Goal: Transaction & Acquisition: Purchase product/service

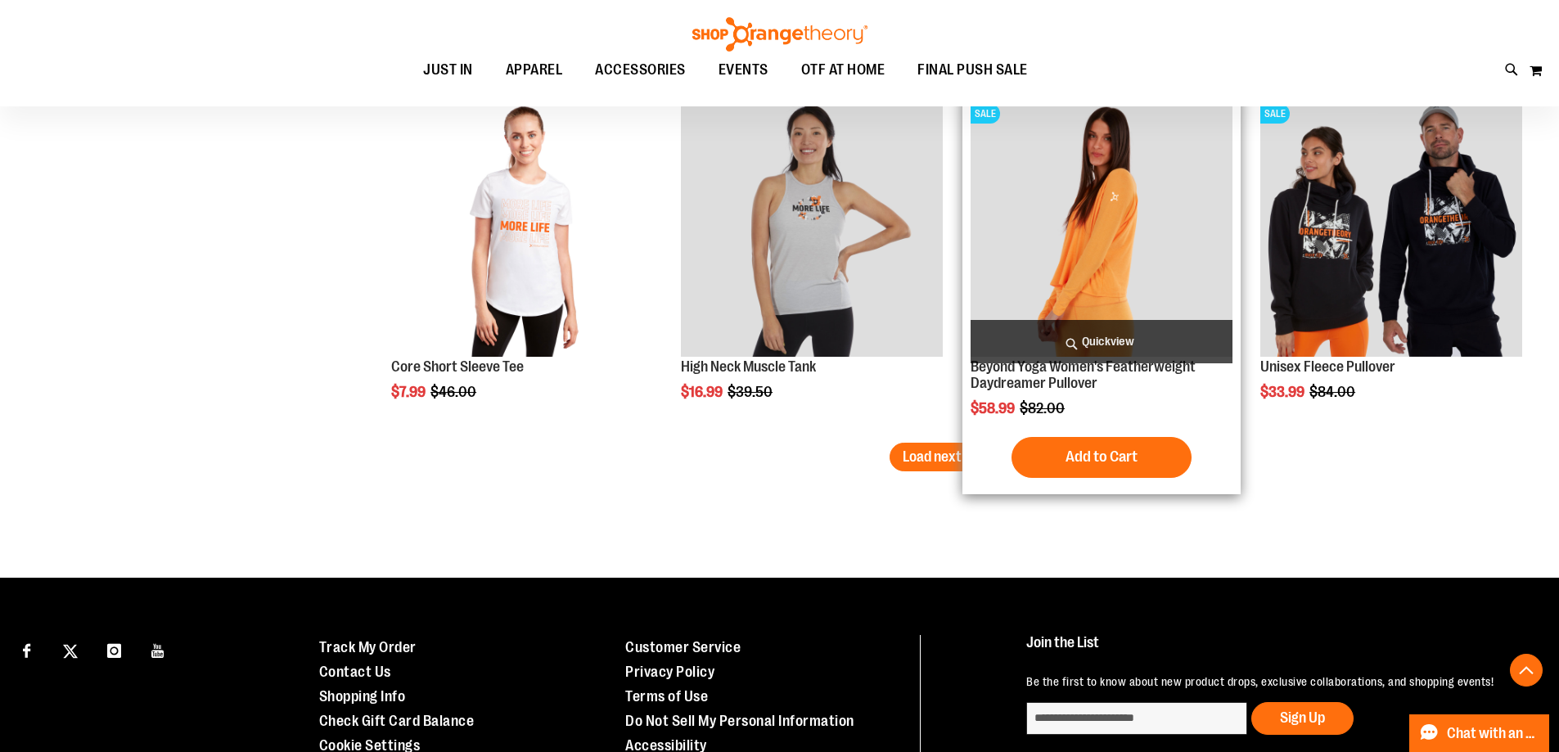
scroll to position [3110, 0]
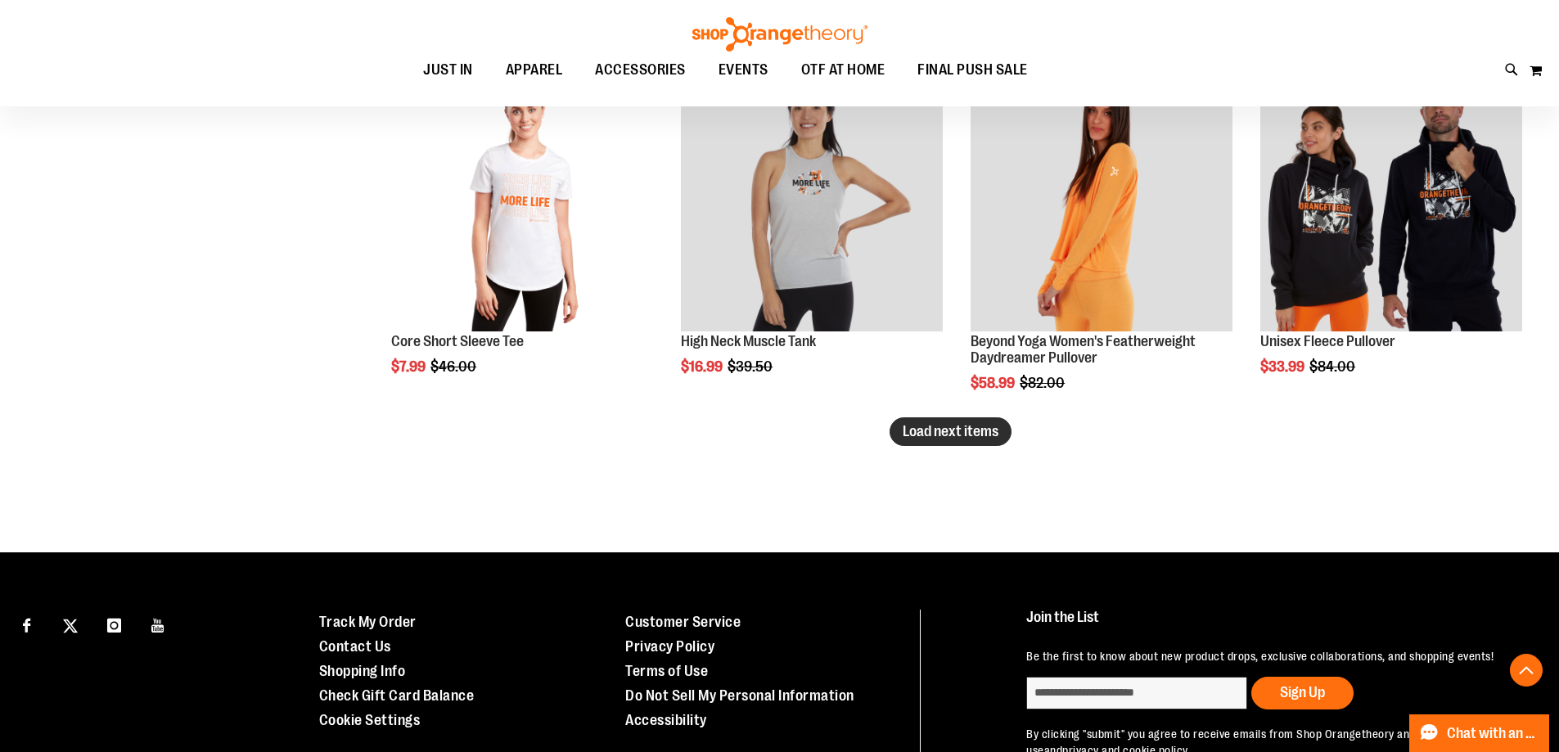
click at [923, 440] on span "Load next items" at bounding box center [951, 431] width 96 height 16
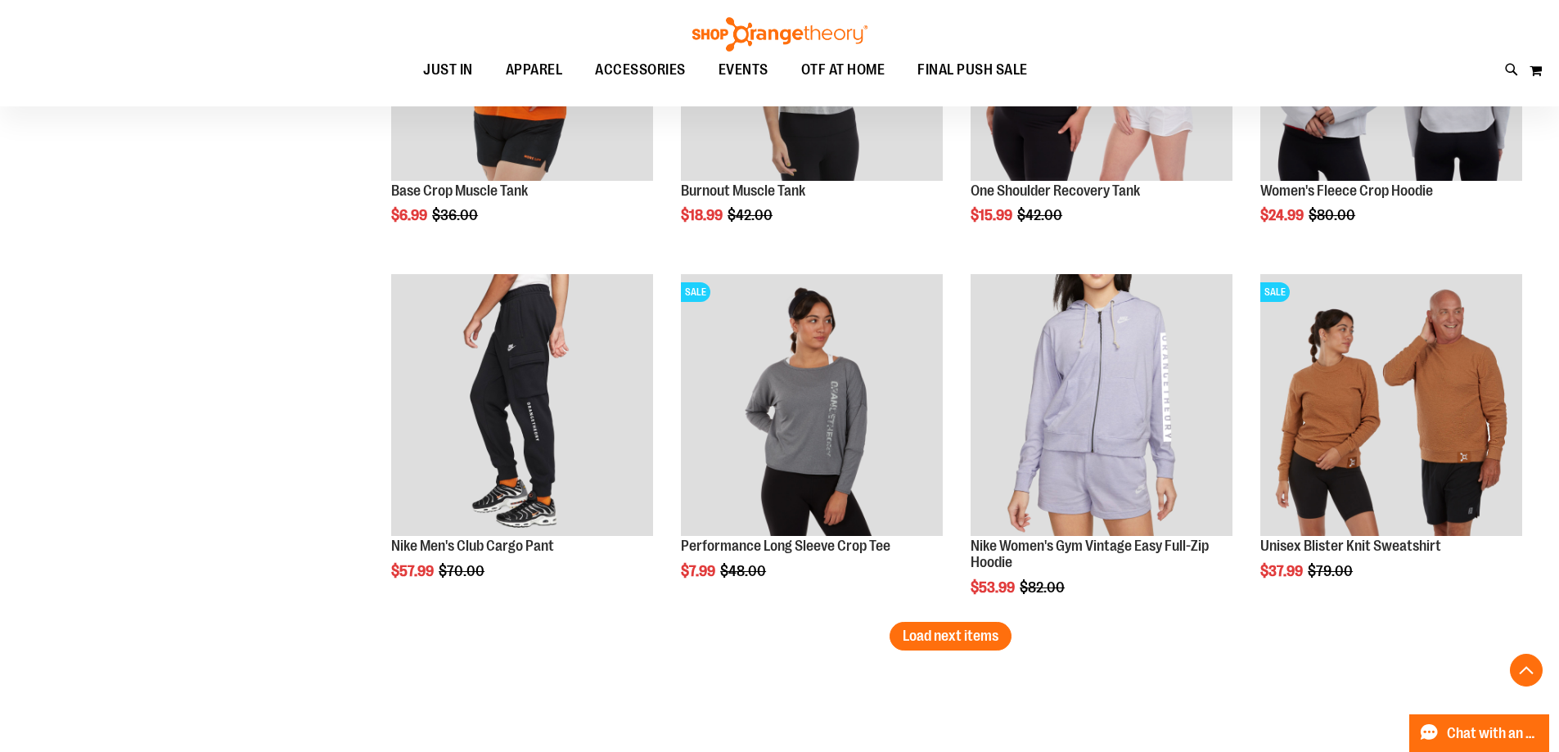
scroll to position [4256, 0]
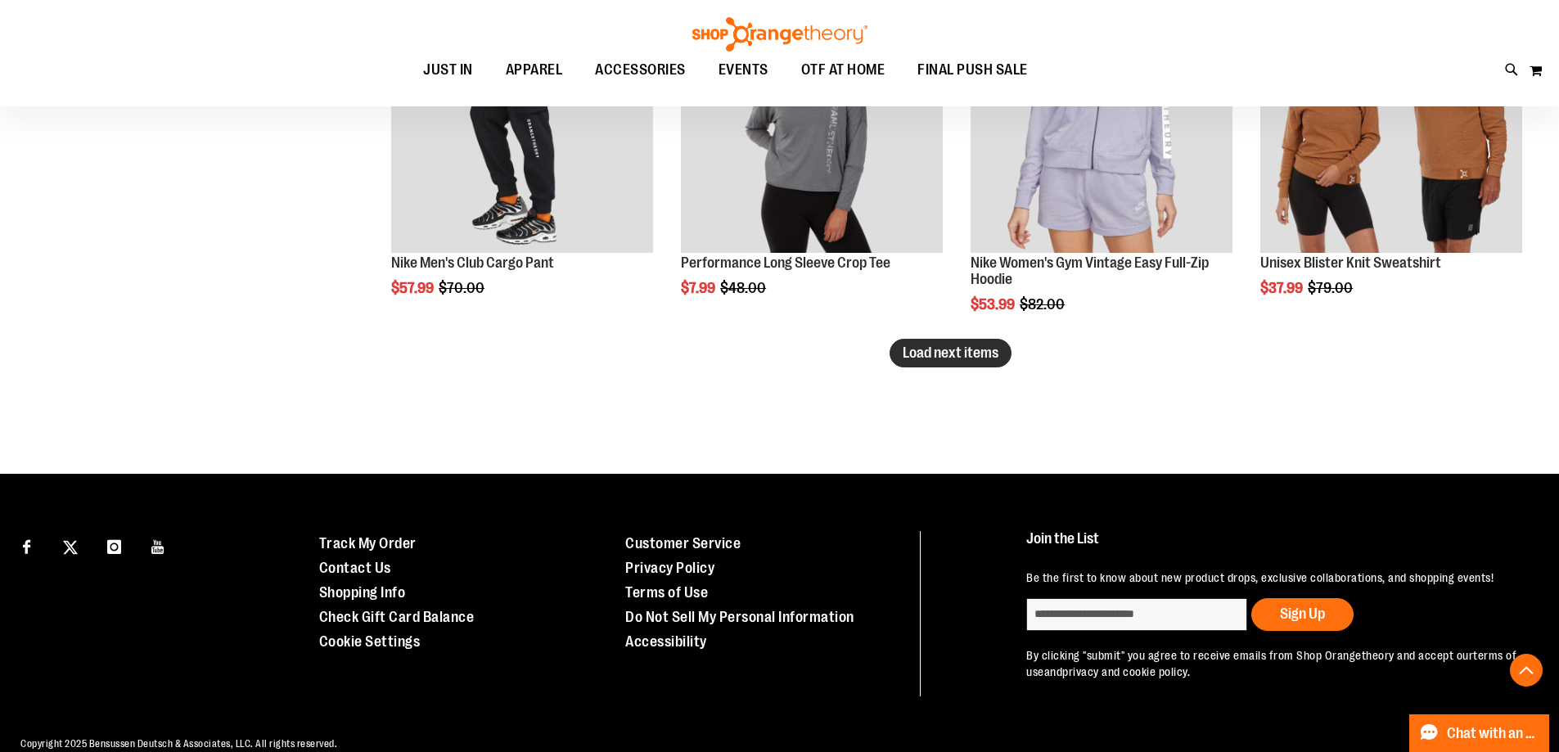
click at [926, 354] on span "Load next items" at bounding box center [951, 353] width 96 height 16
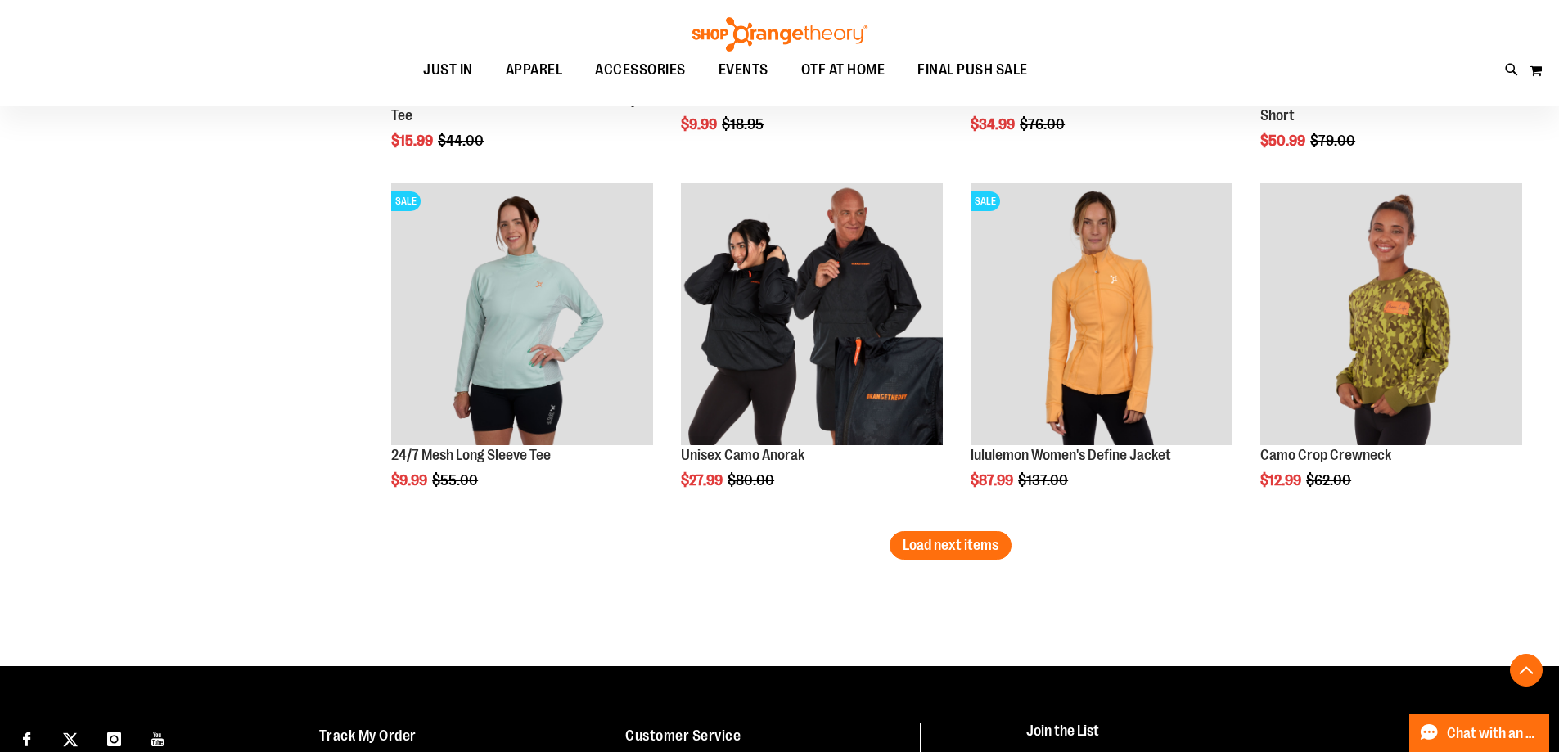
scroll to position [5156, 0]
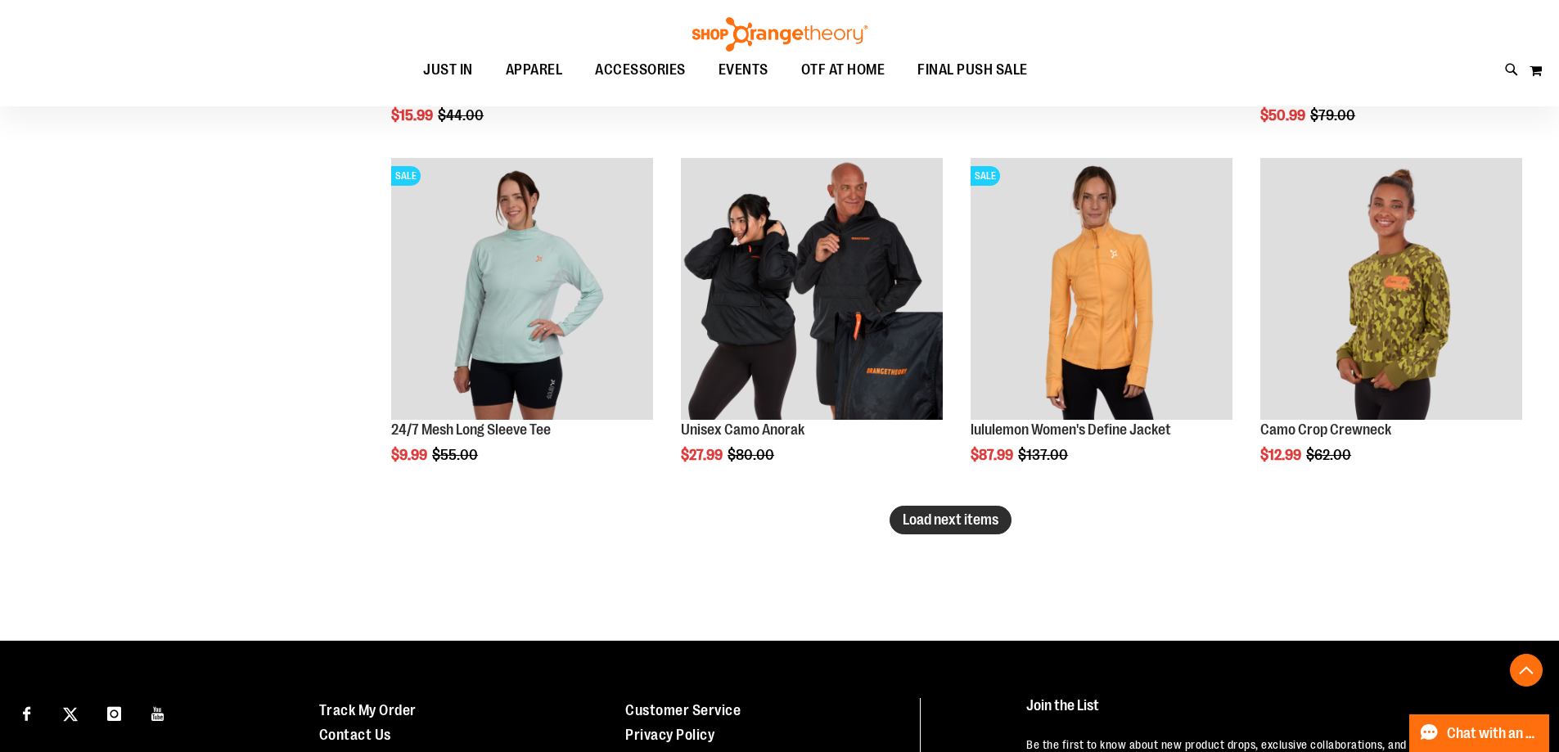
click at [936, 520] on span "Load next items" at bounding box center [951, 520] width 96 height 16
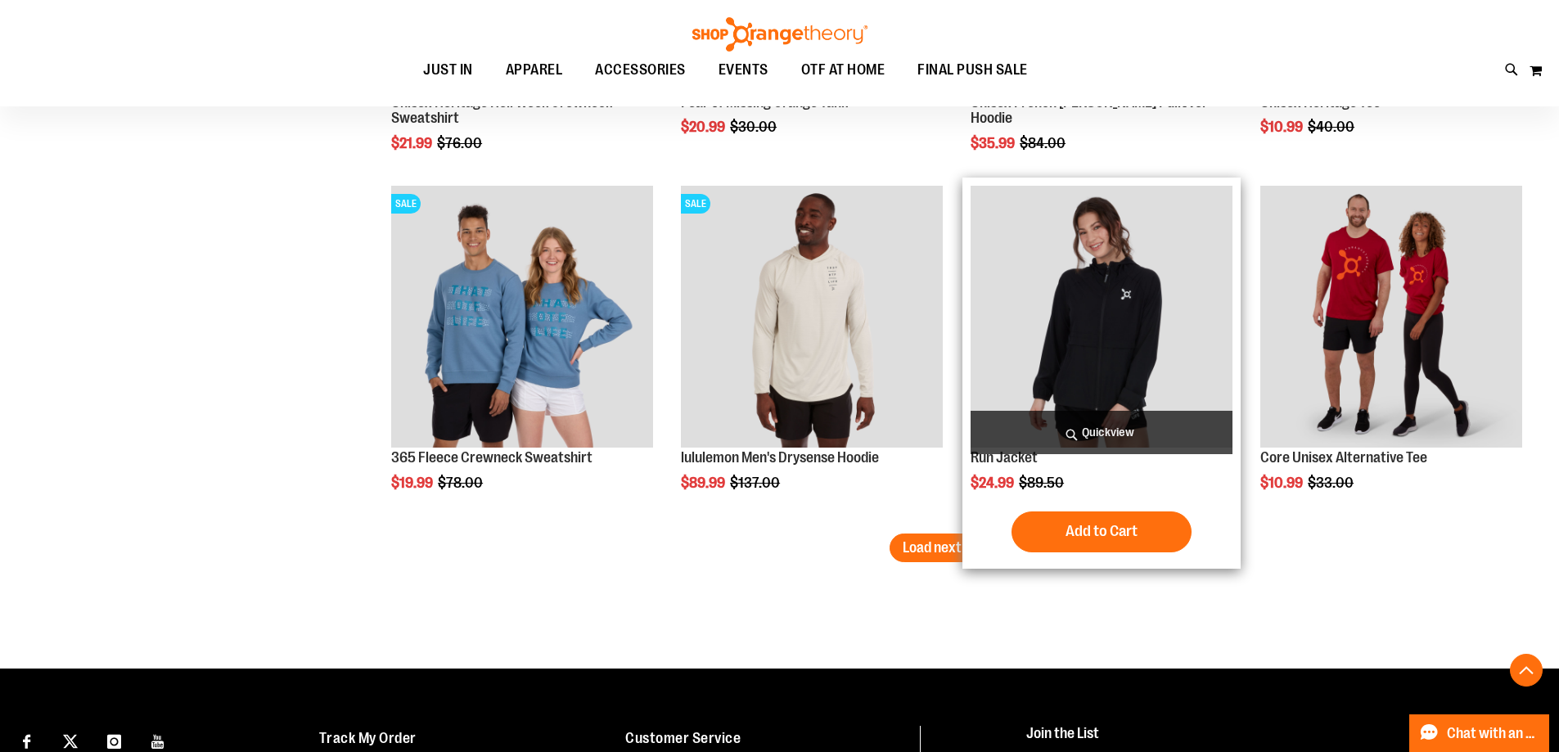
scroll to position [6220, 0]
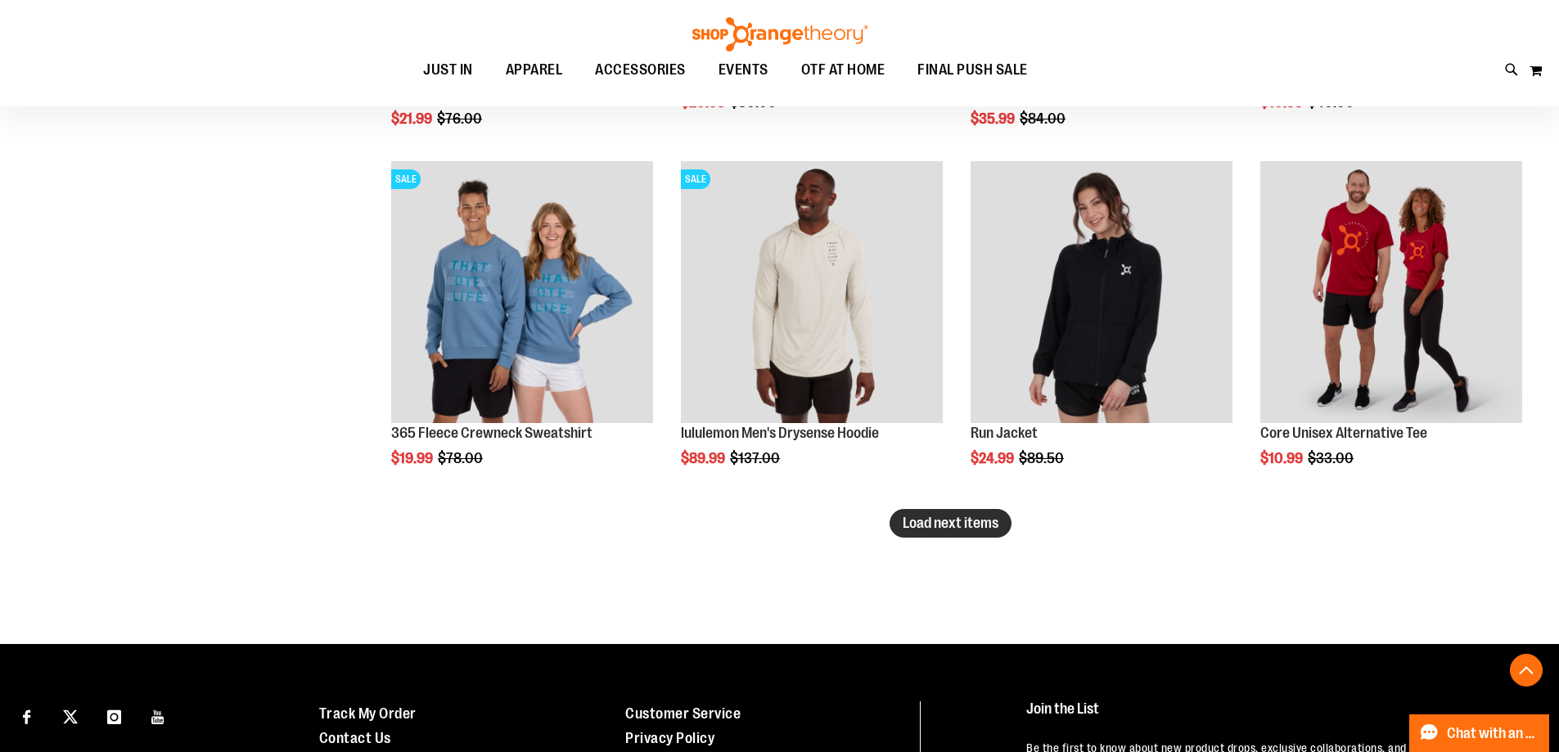
click at [919, 521] on span "Load next items" at bounding box center [951, 523] width 96 height 16
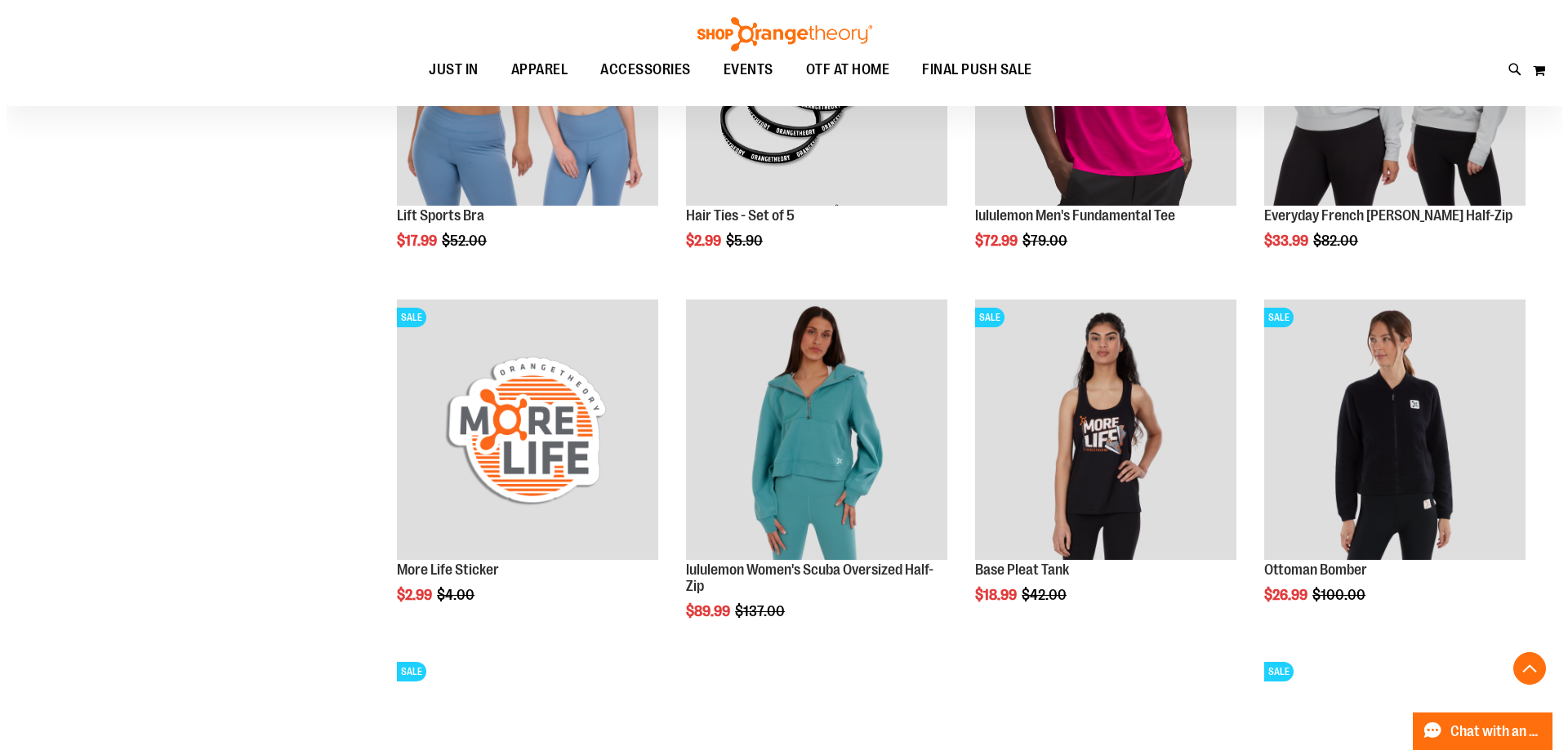
scroll to position [7102, 0]
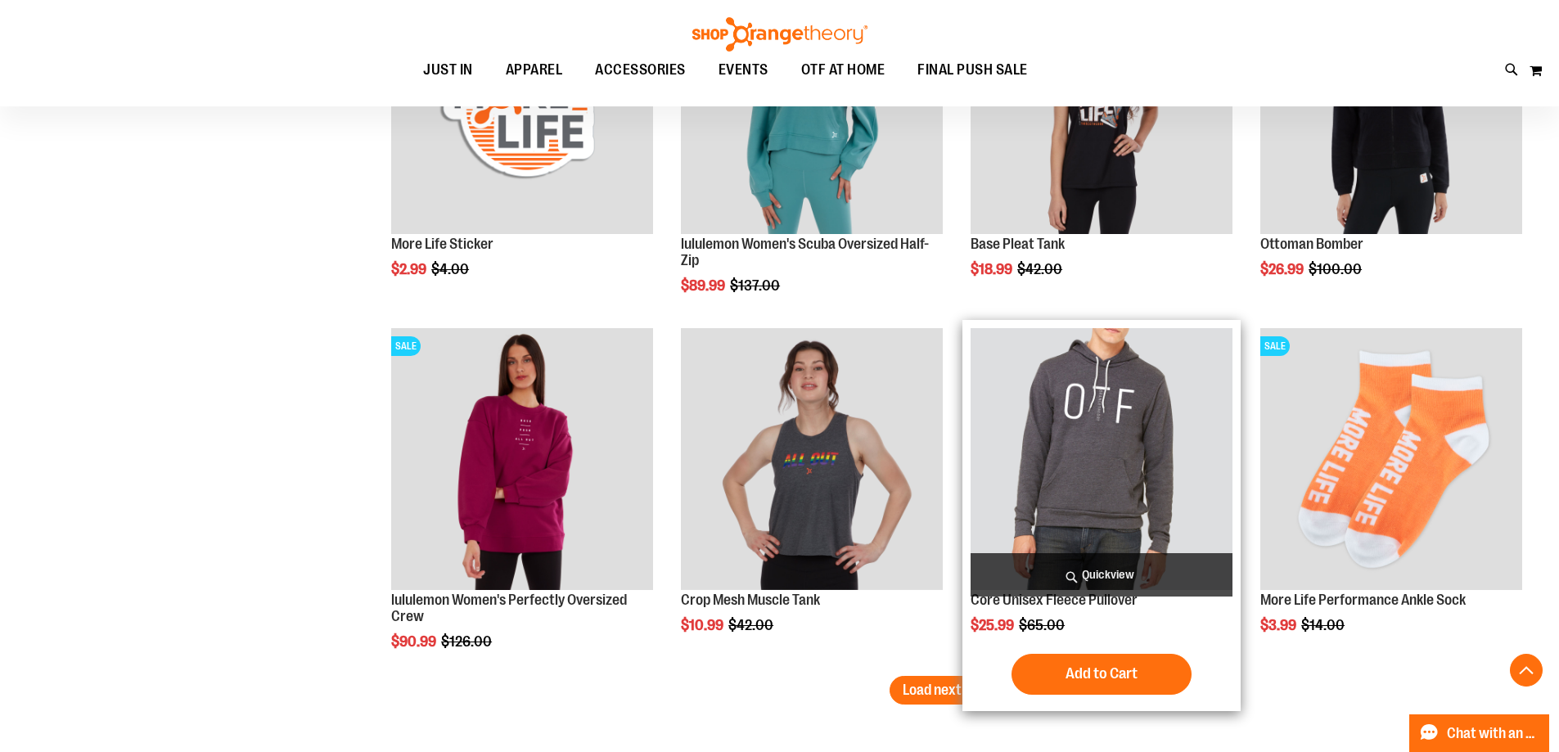
click at [1109, 573] on span "Quickview" at bounding box center [1102, 574] width 262 height 43
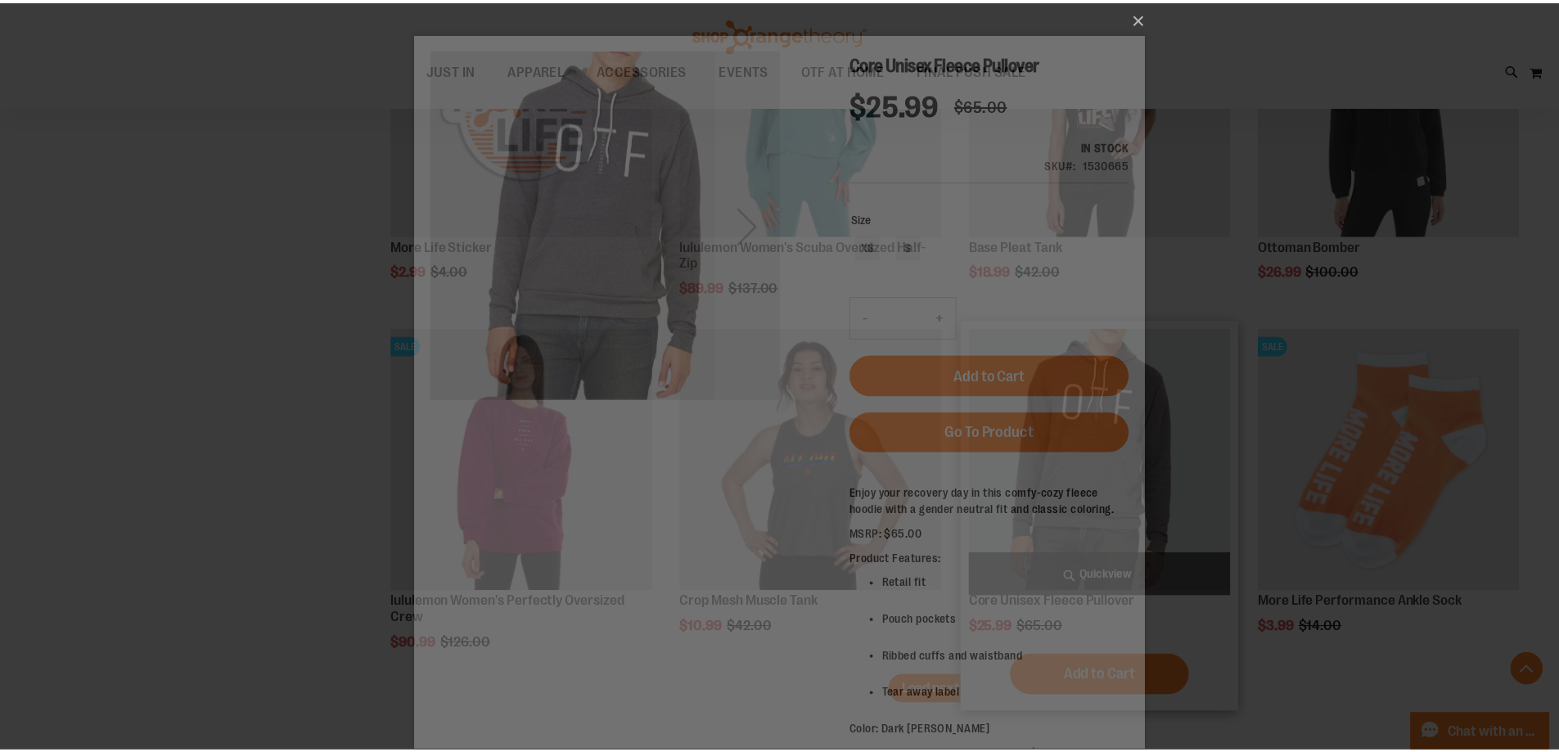
scroll to position [0, 0]
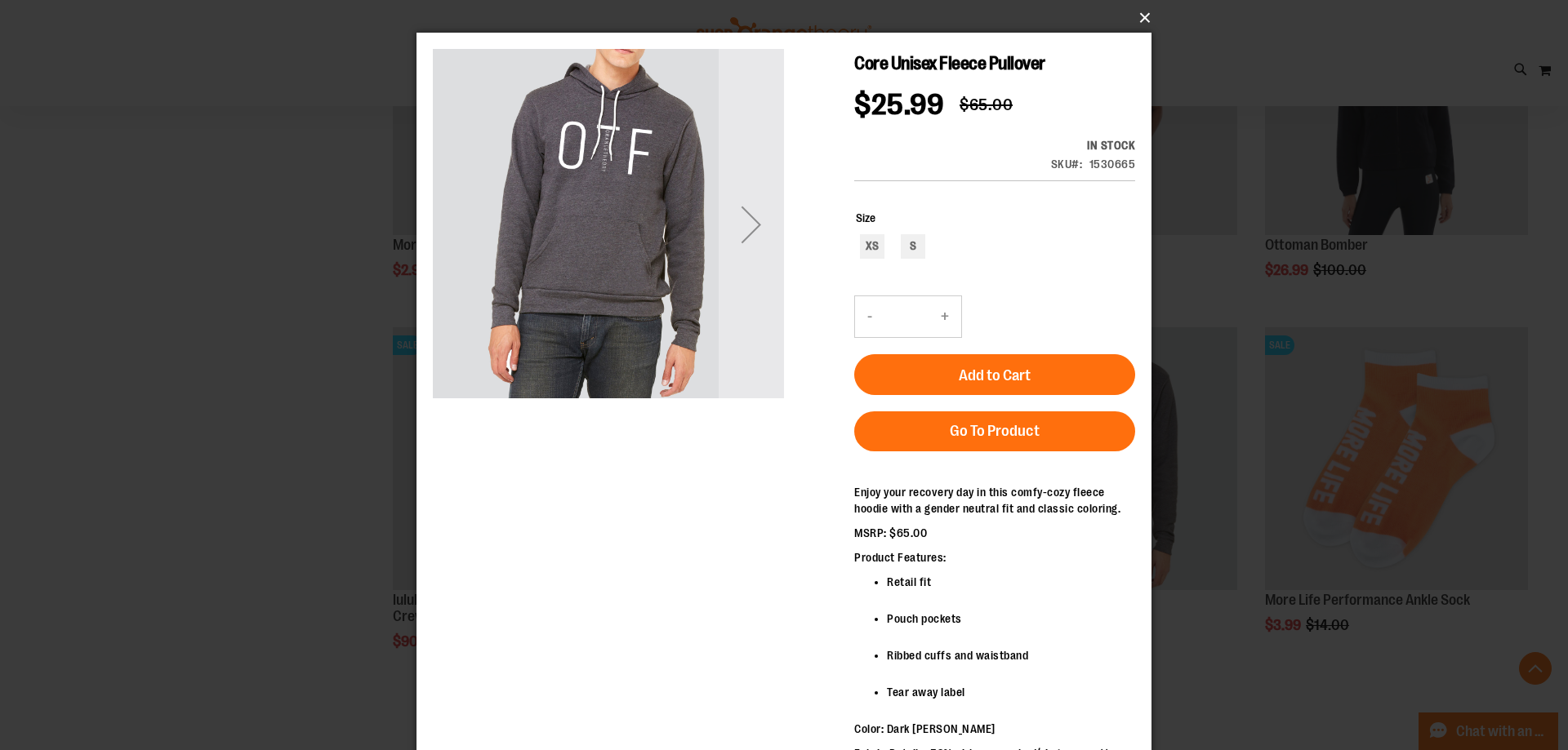
click at [1140, 18] on button "×" at bounding box center [788, 18] width 735 height 36
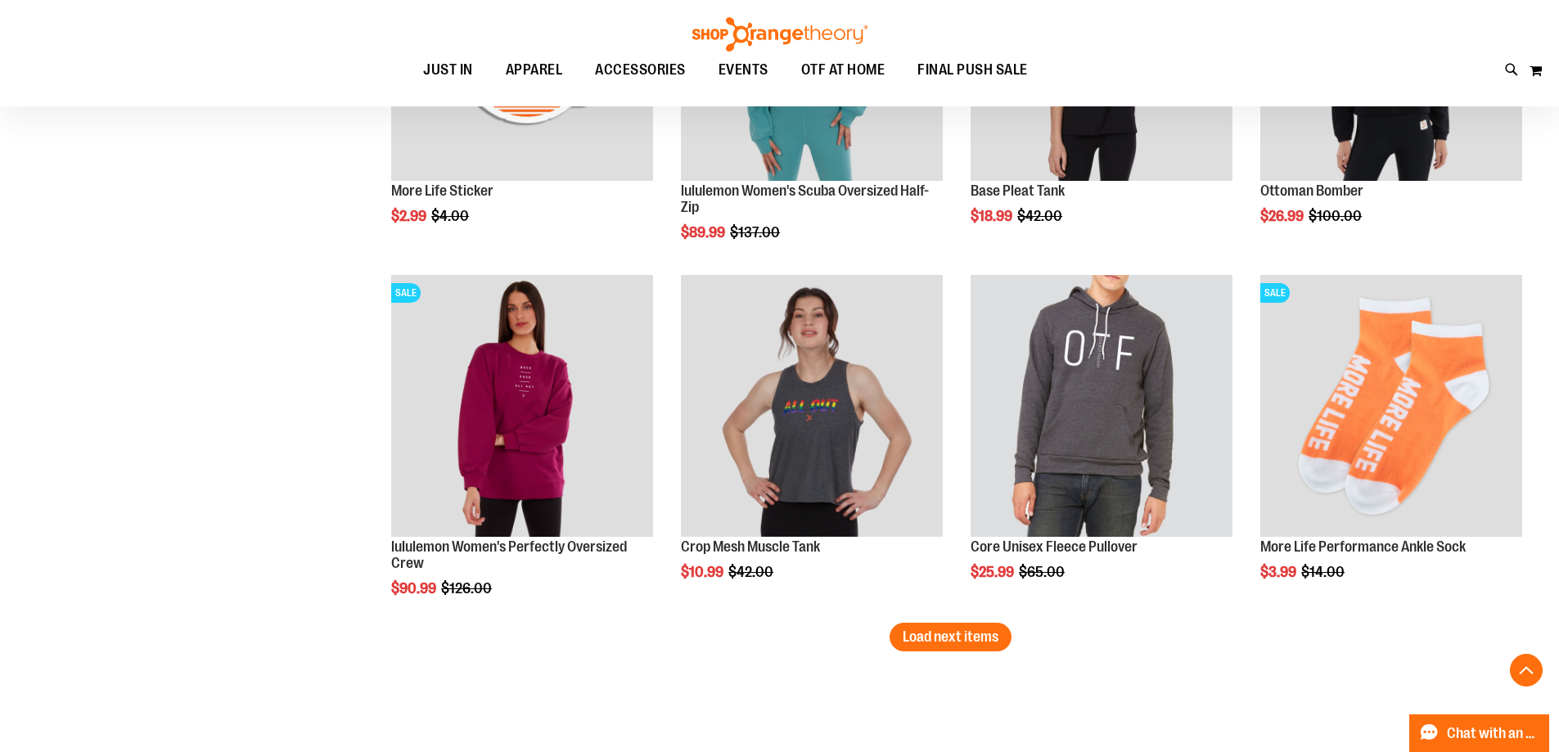
scroll to position [7203, 0]
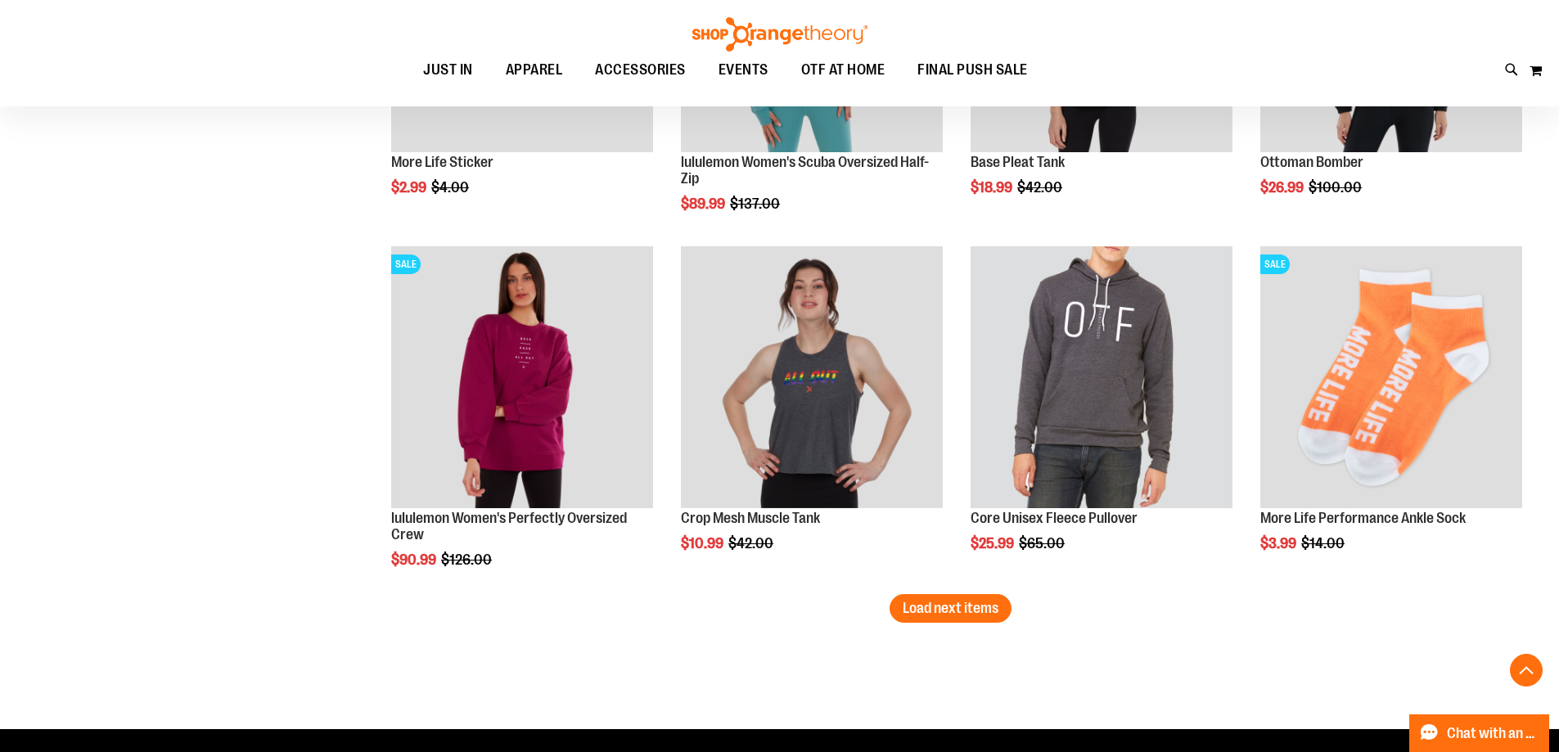
click at [959, 607] on span "Load next items" at bounding box center [951, 608] width 96 height 16
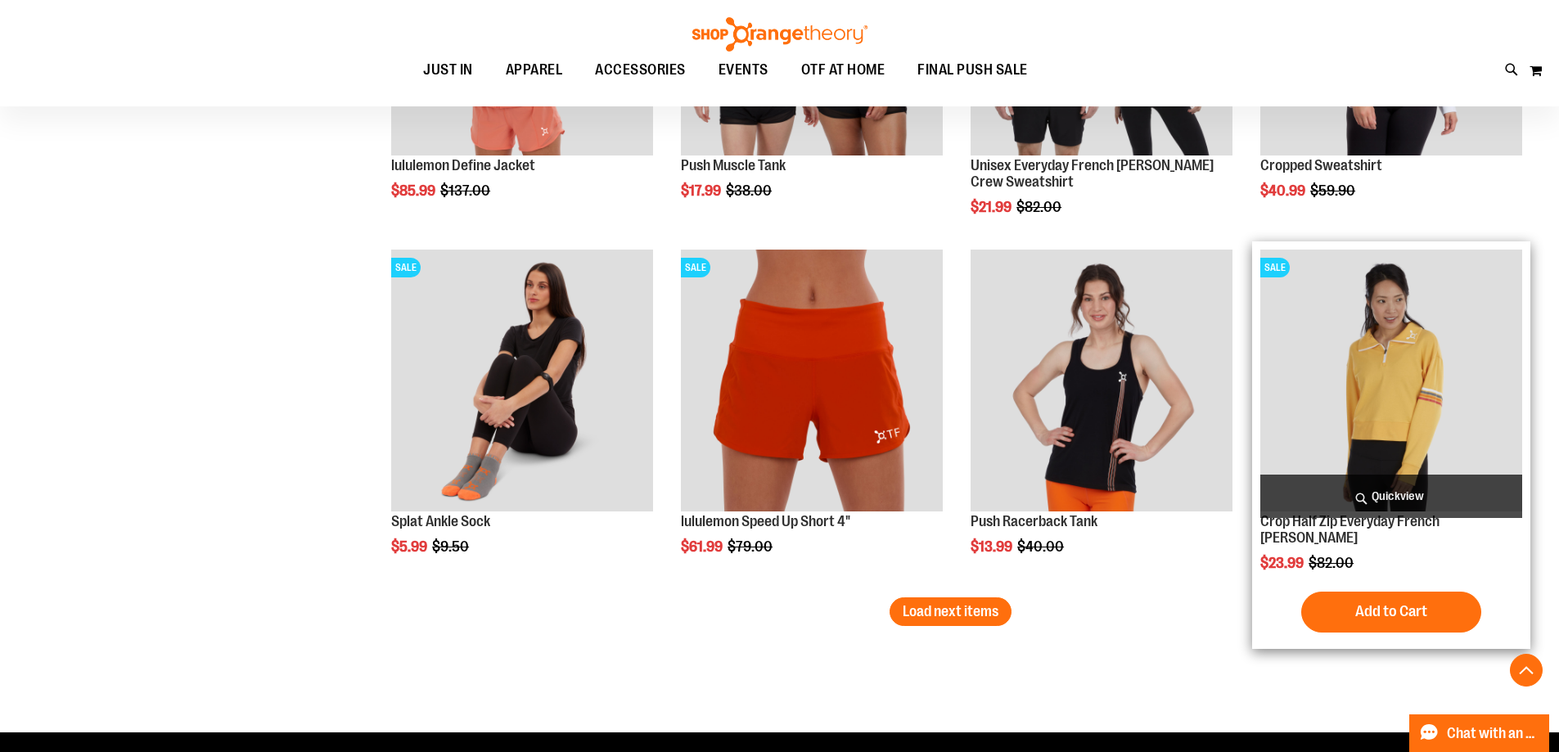
scroll to position [8349, 0]
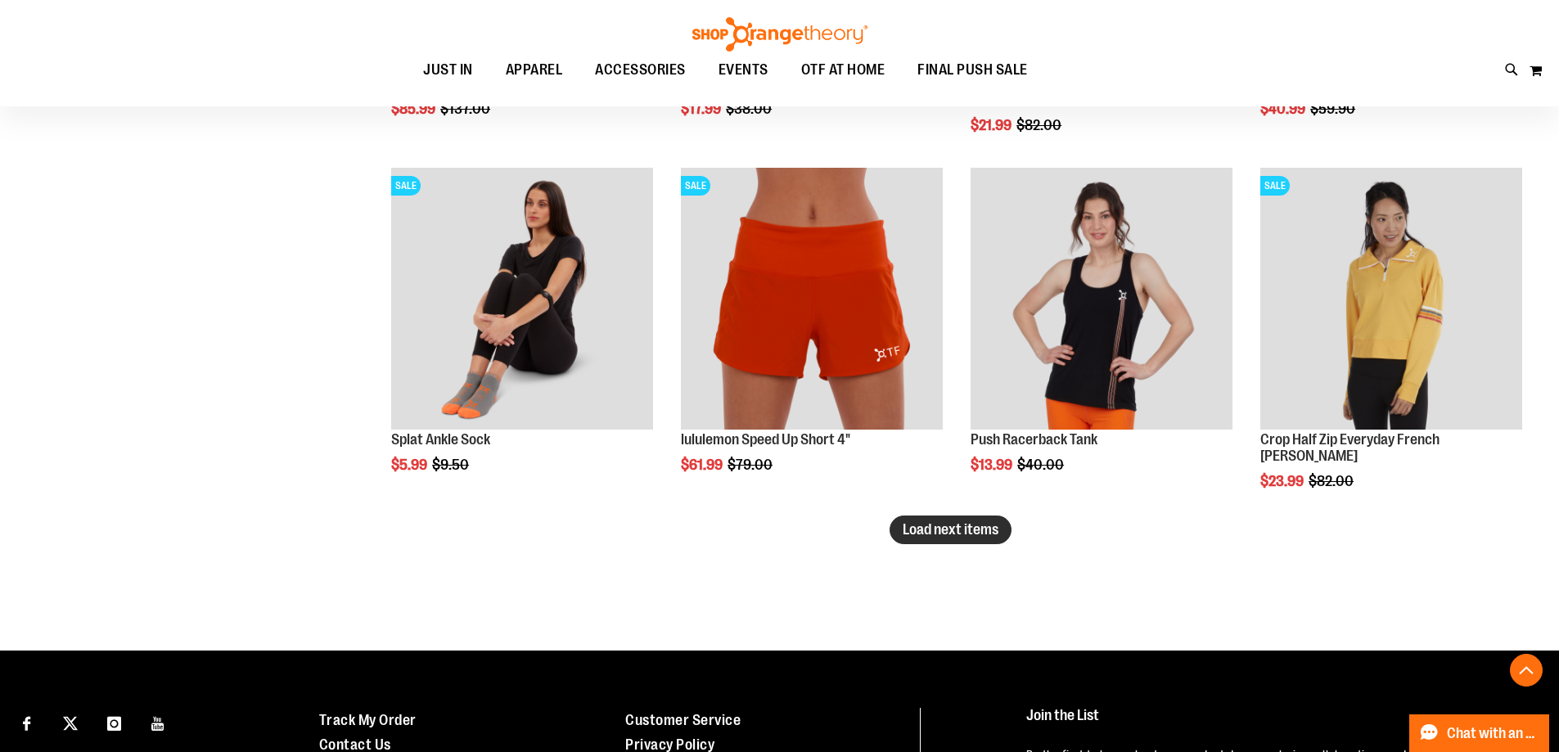
click at [954, 523] on span "Load next items" at bounding box center [951, 529] width 96 height 16
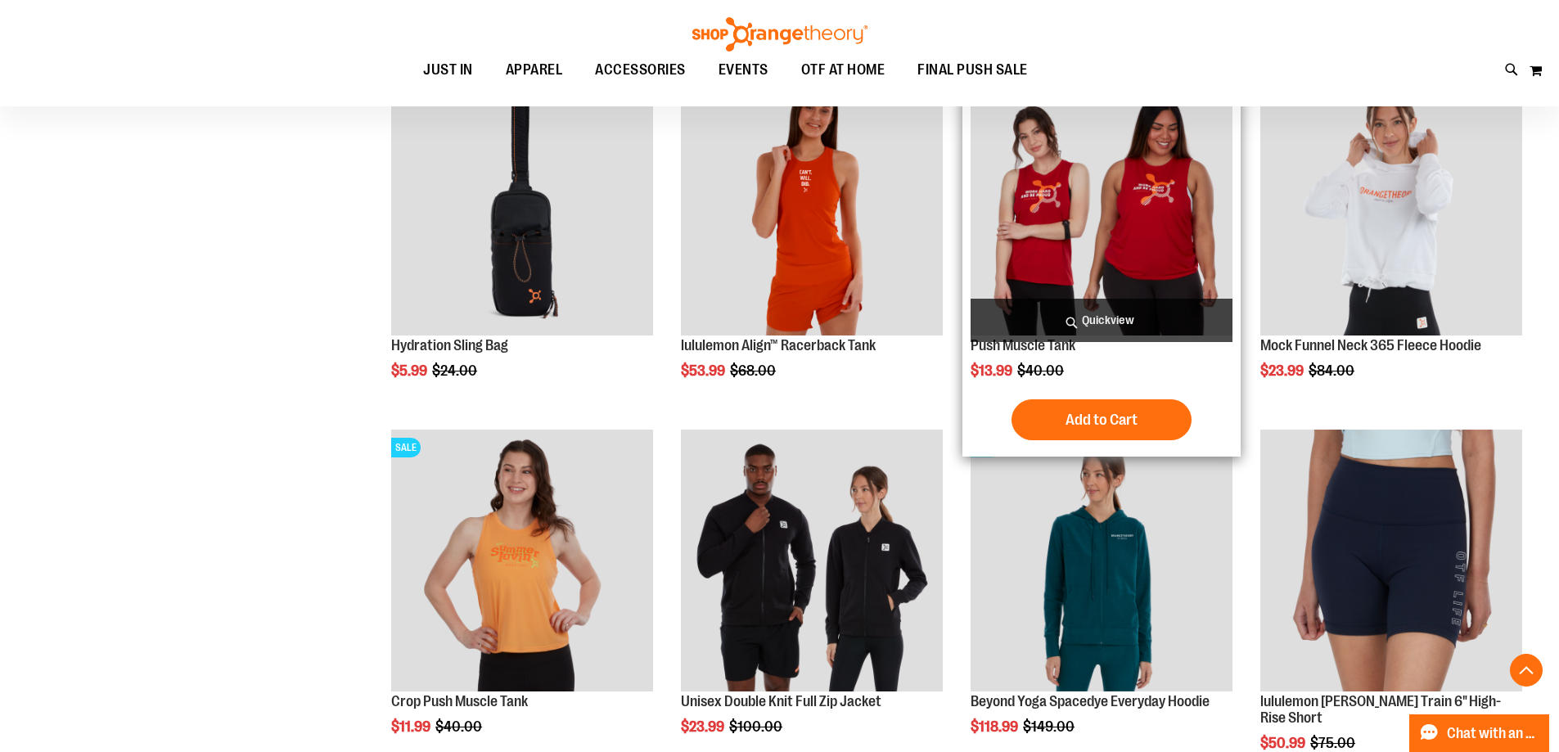
scroll to position [9331, 0]
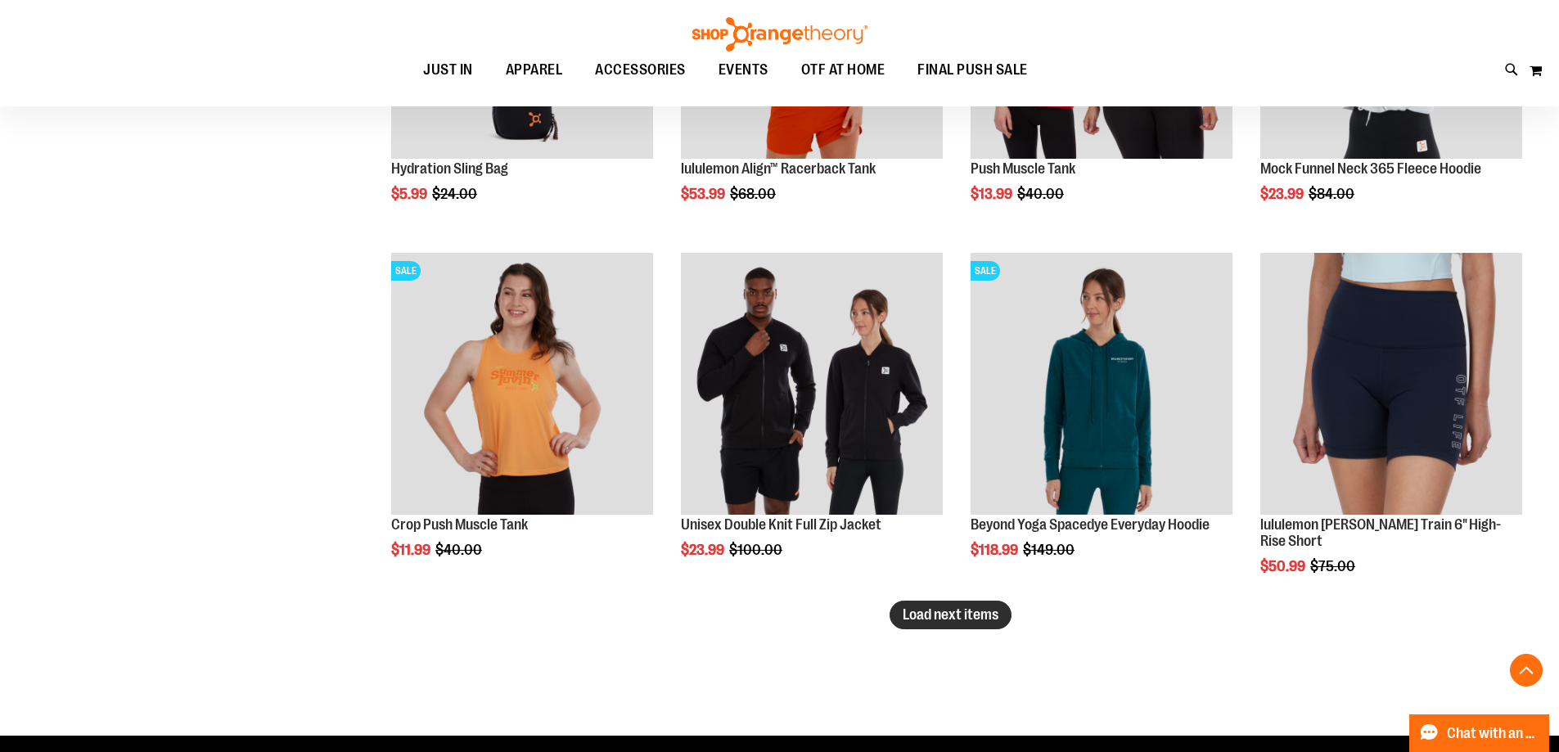
click at [926, 613] on span "Load next items" at bounding box center [951, 615] width 96 height 16
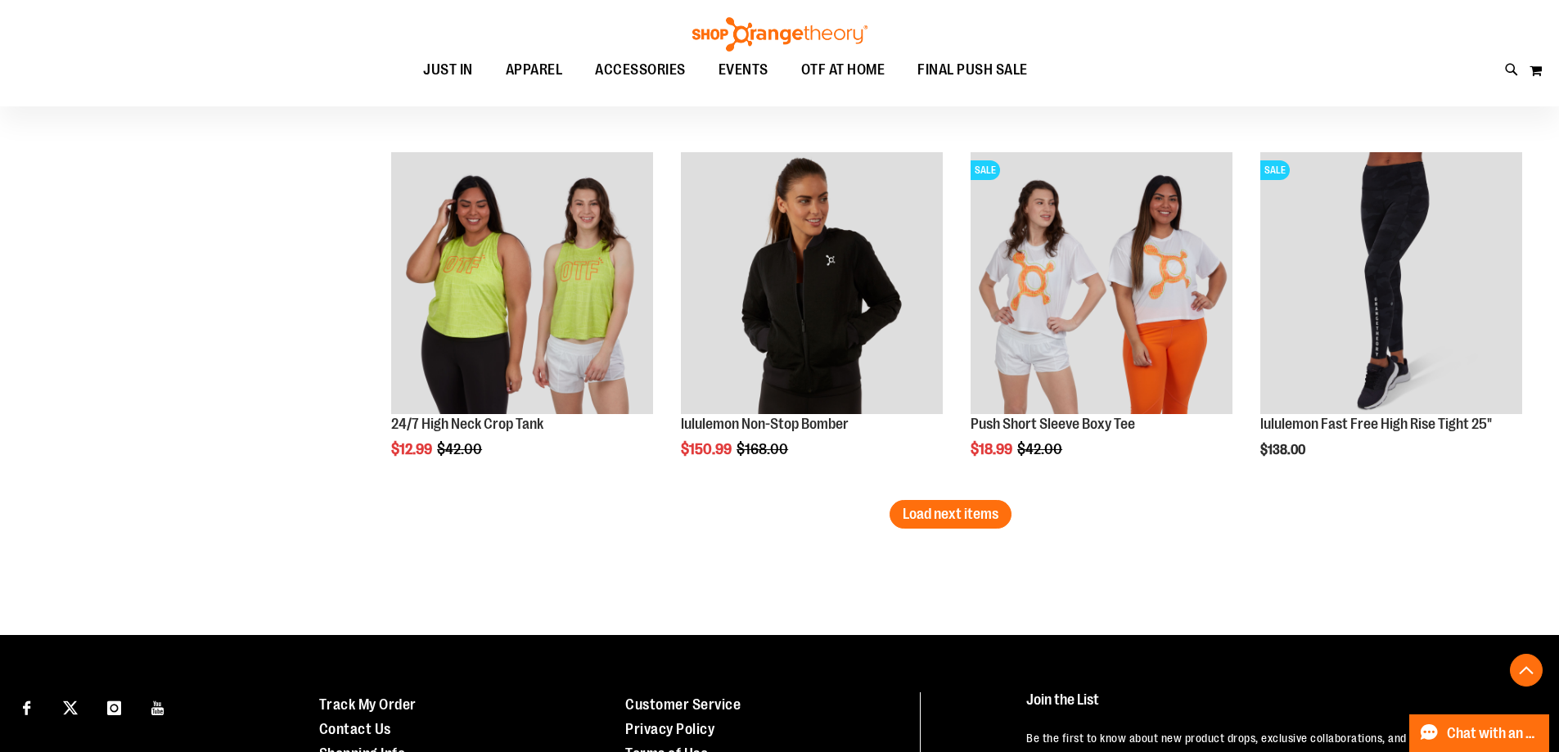
scroll to position [10559, 0]
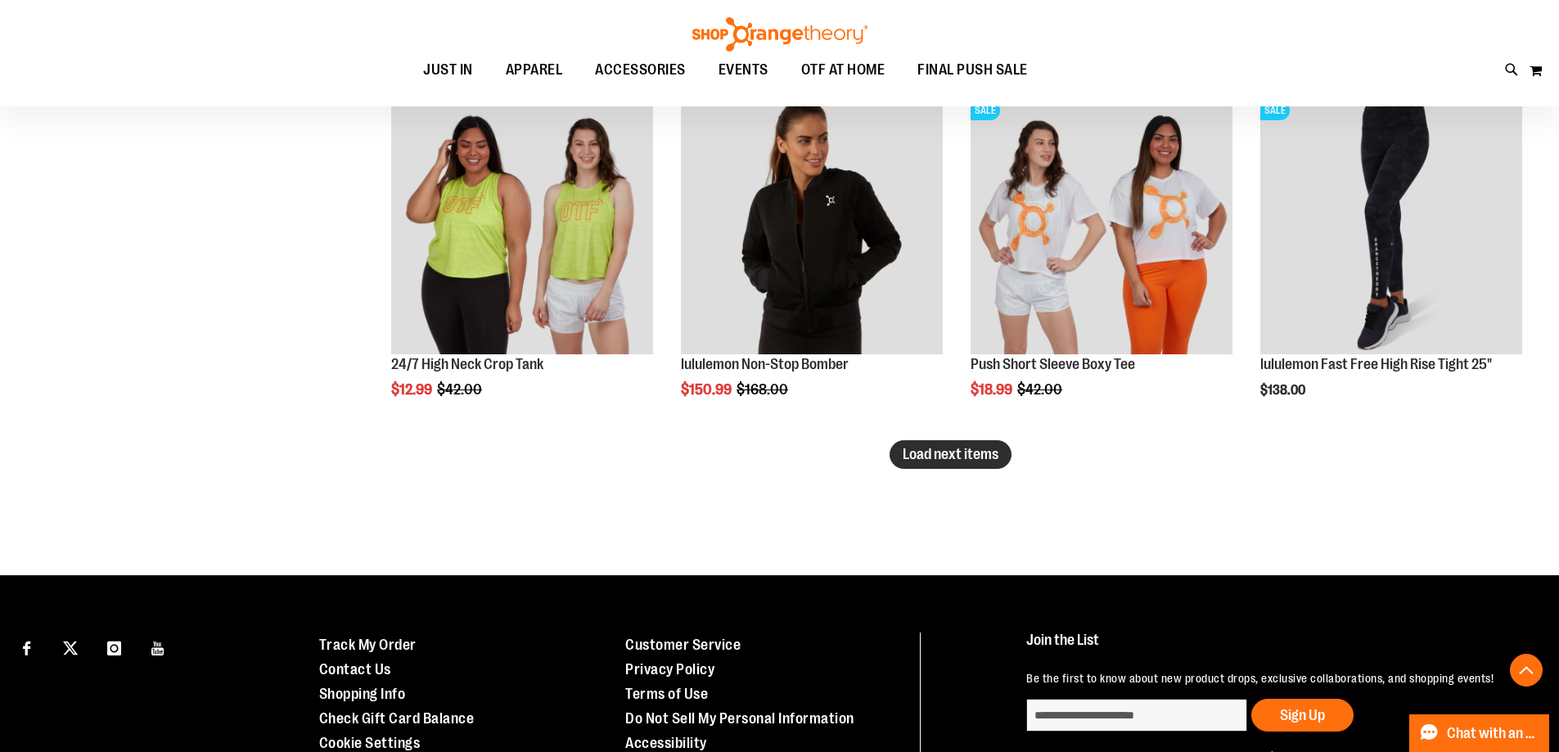
click at [933, 461] on span "Load next items" at bounding box center [951, 454] width 96 height 16
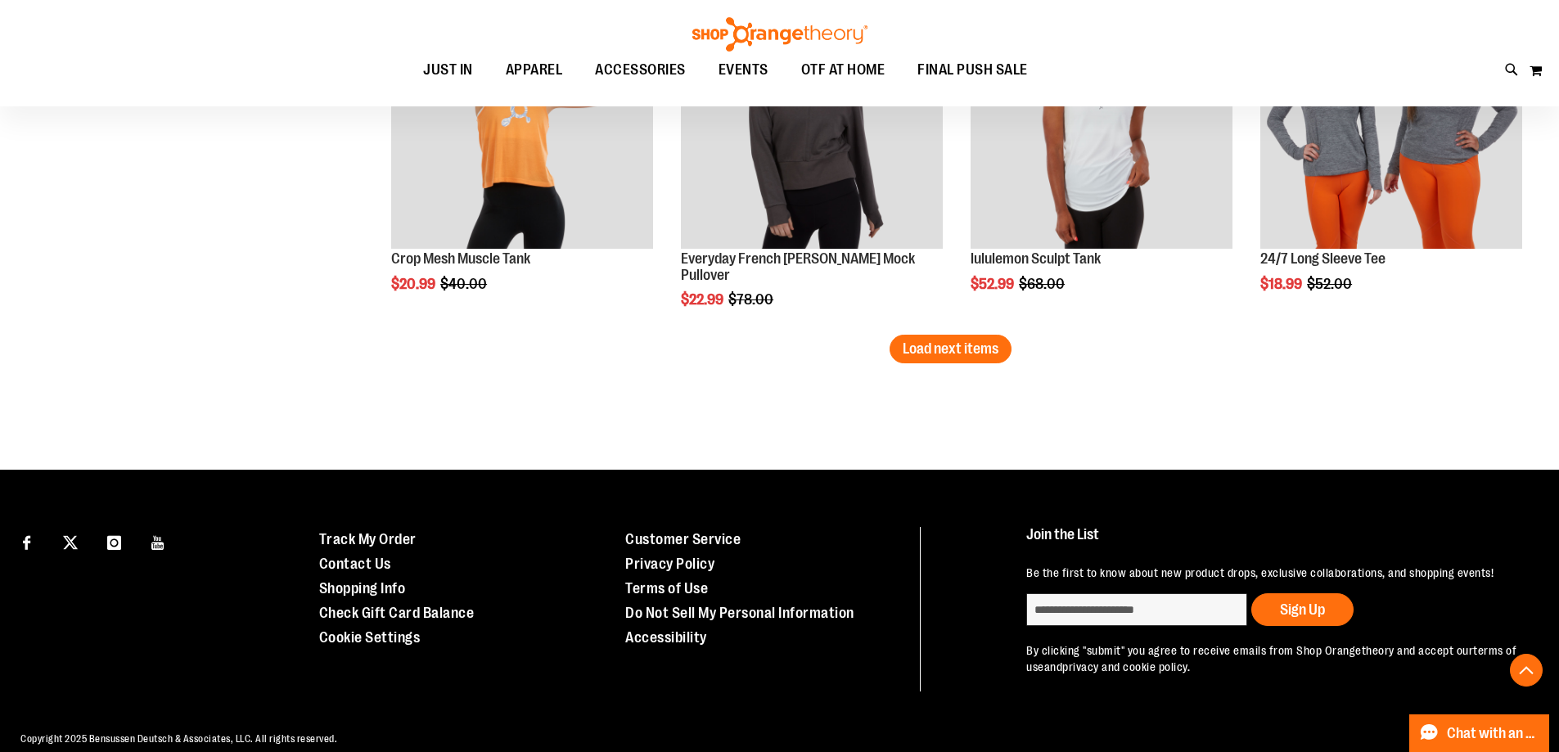
scroll to position [11771, 0]
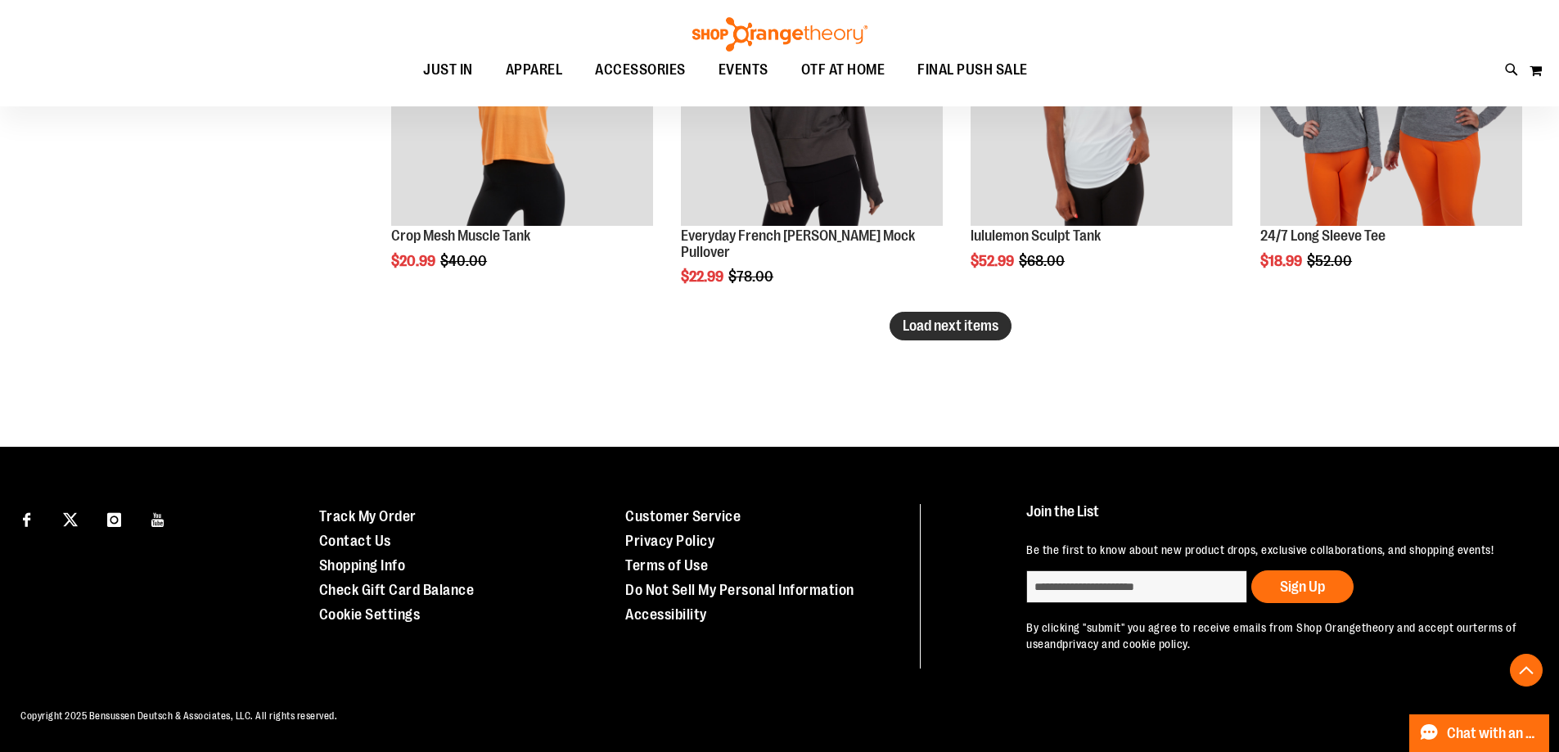
click at [986, 318] on span "Load next items" at bounding box center [951, 326] width 96 height 16
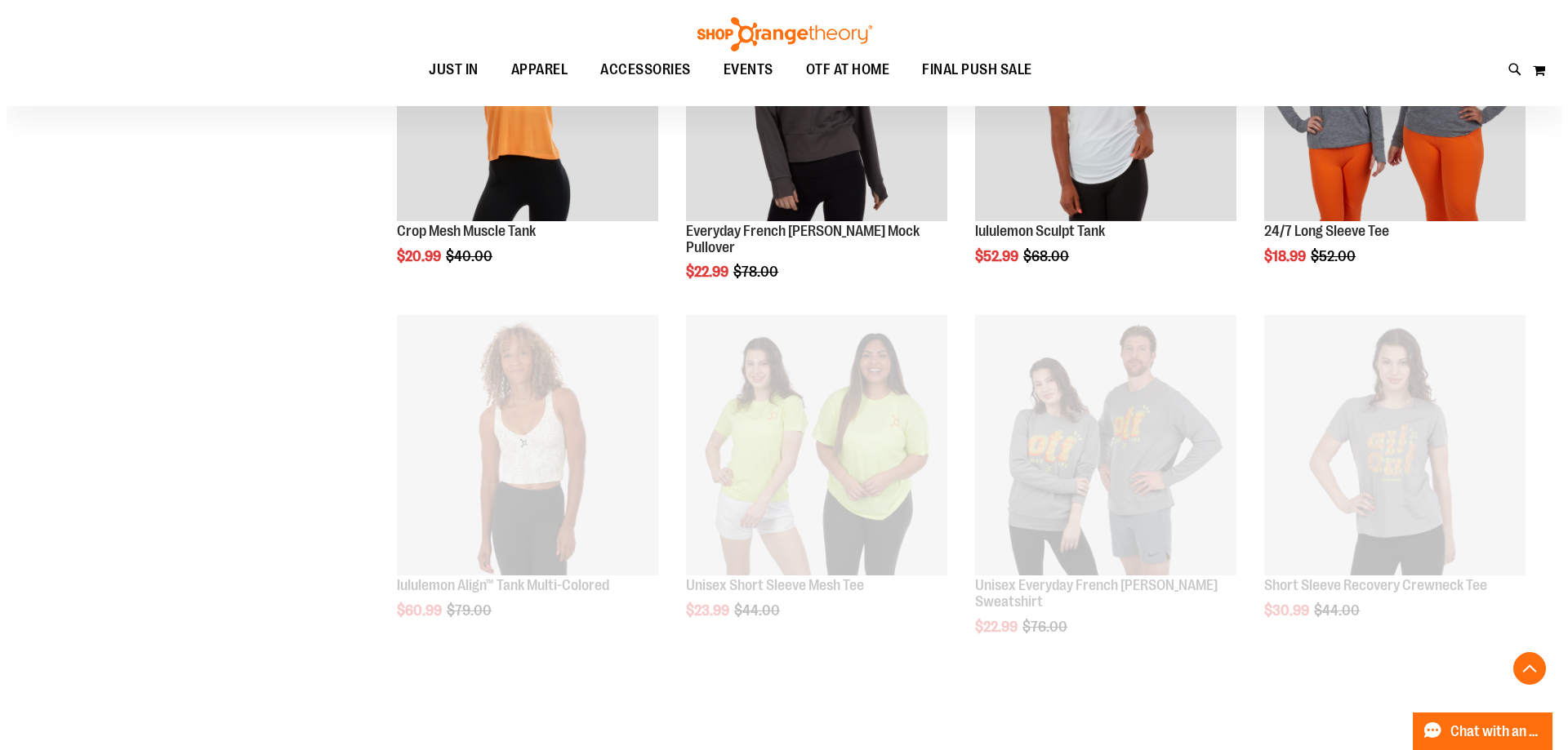
scroll to position [11740, 0]
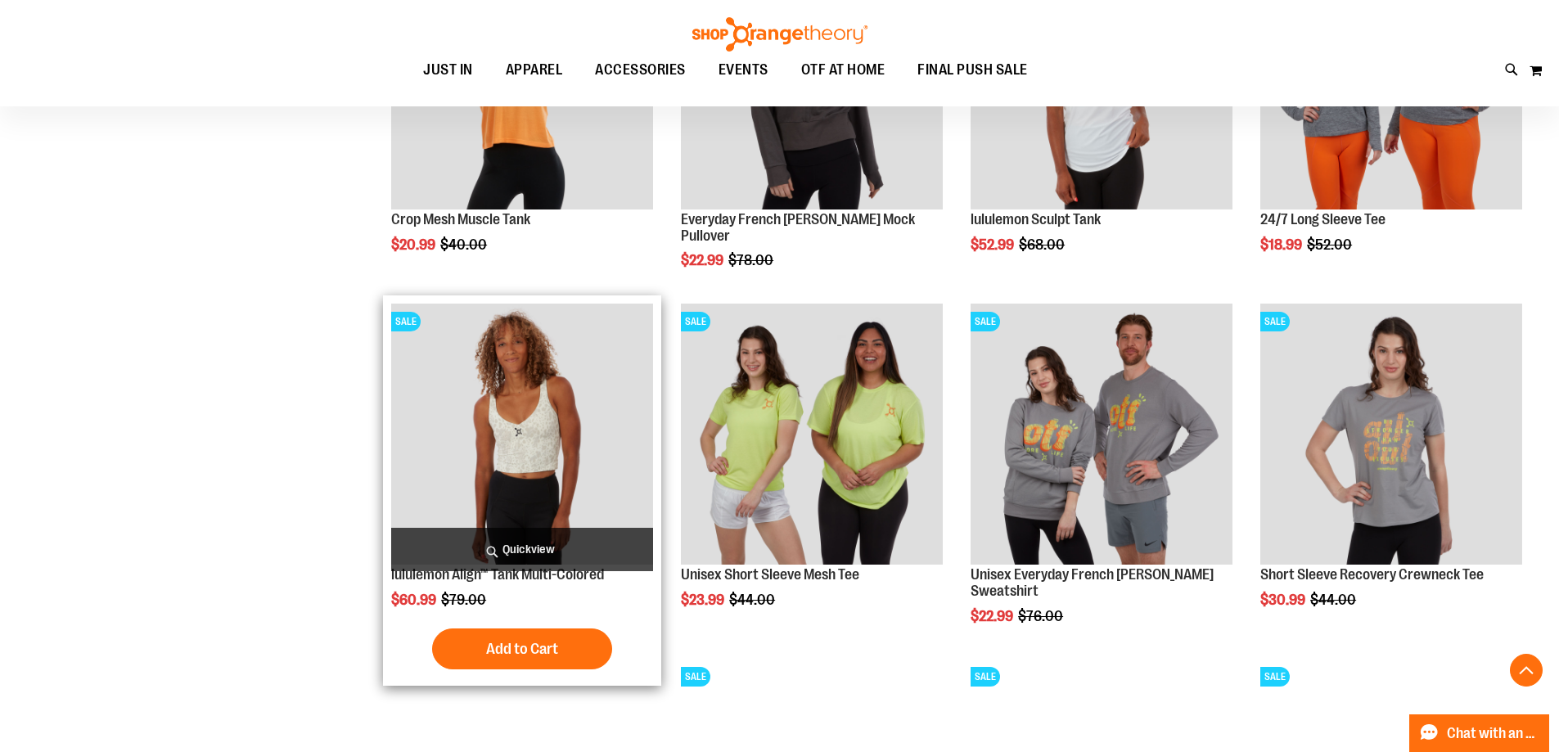
click at [521, 543] on span "Quickview" at bounding box center [522, 549] width 262 height 43
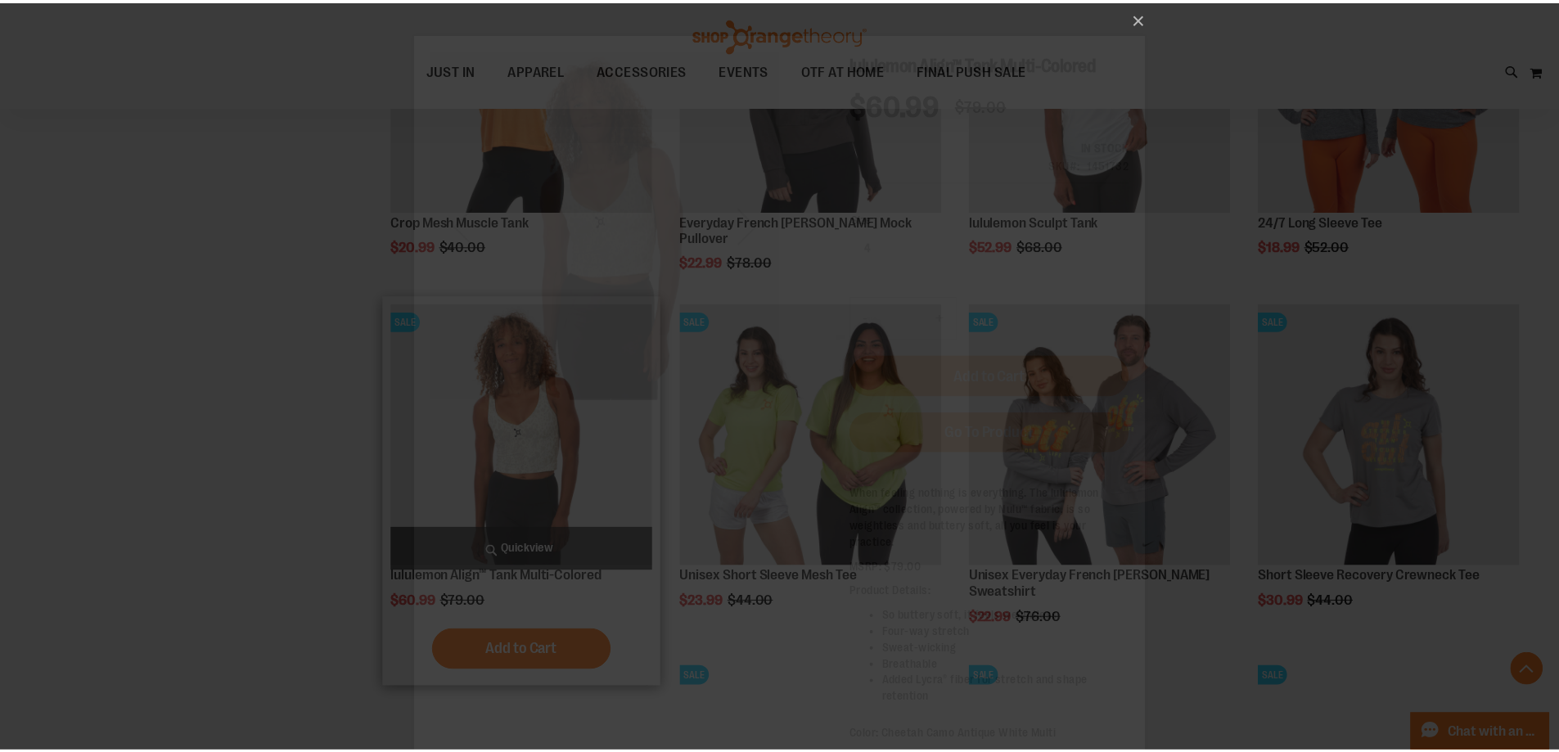
scroll to position [0, 0]
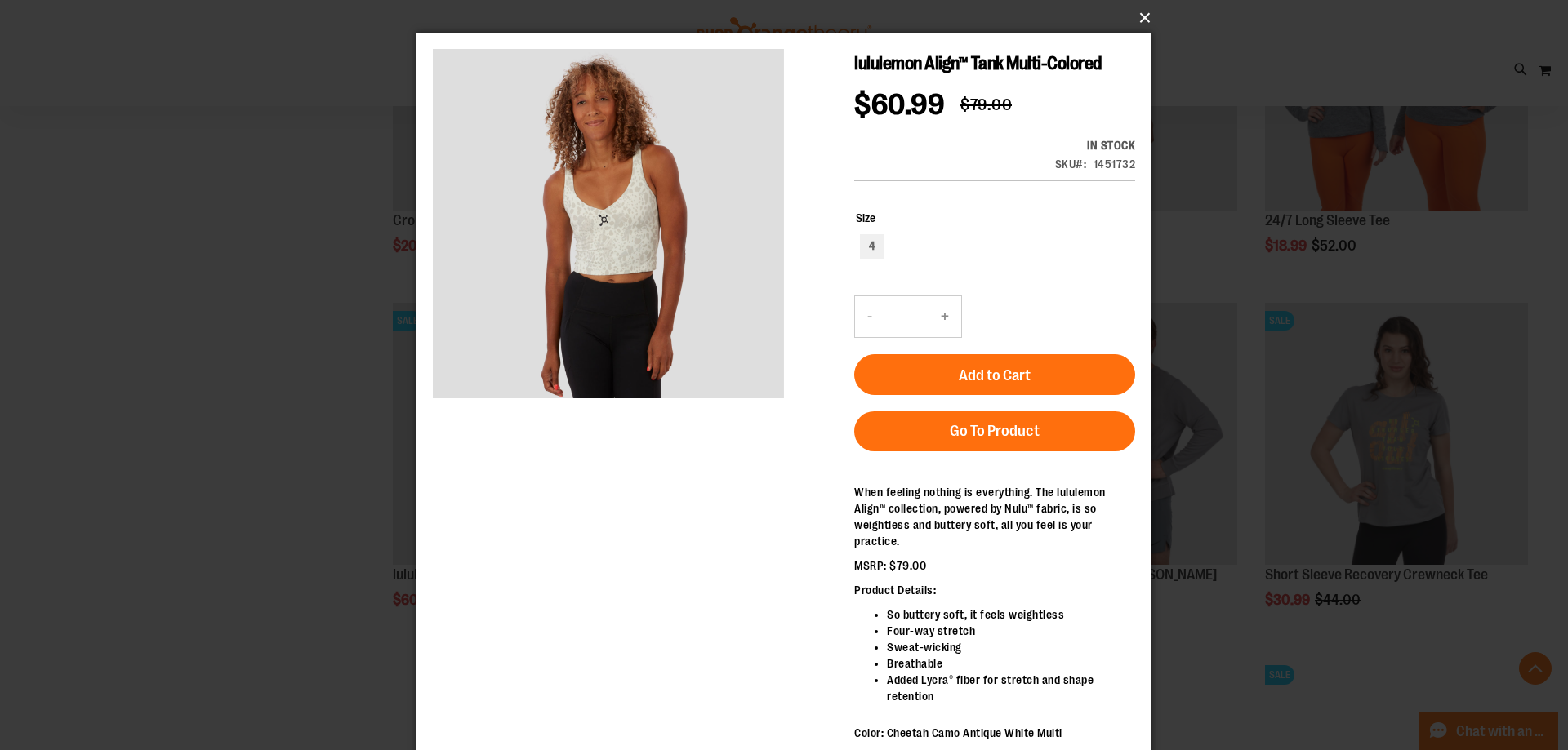
click at [1149, 16] on button "×" at bounding box center [788, 18] width 735 height 36
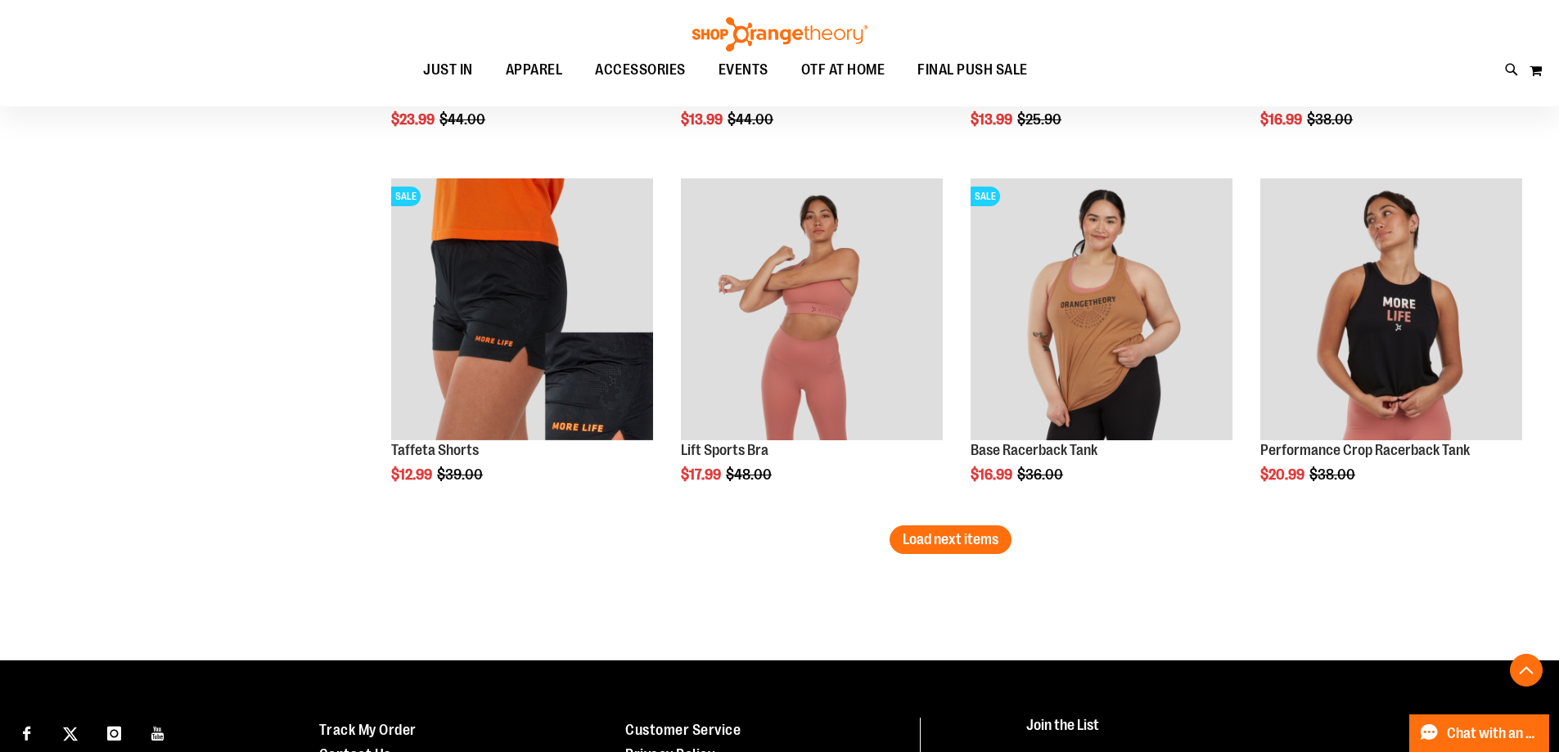
scroll to position [12672, 0]
